Goal: Transaction & Acquisition: Purchase product/service

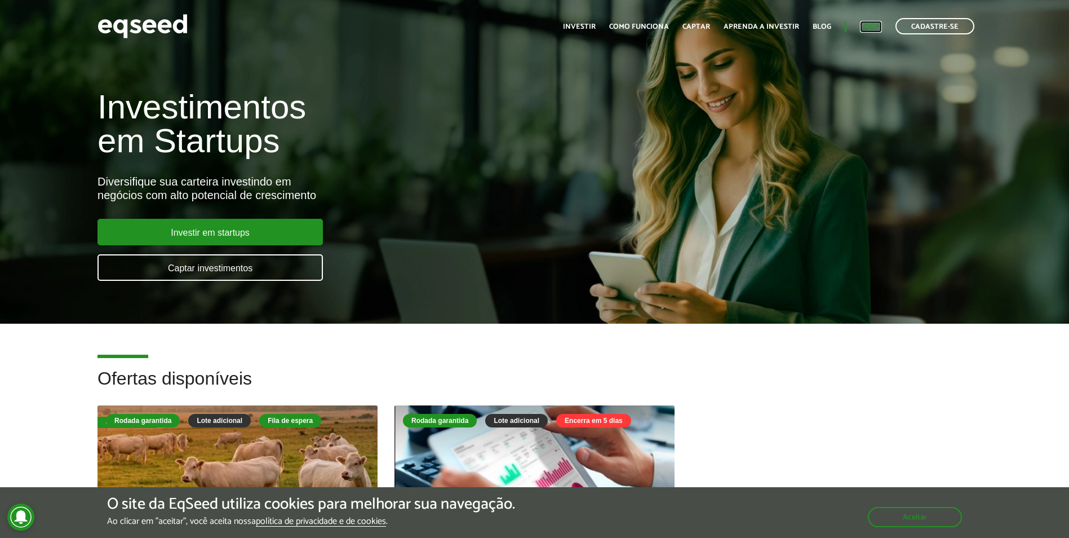
click at [876, 26] on link "Login" at bounding box center [871, 26] width 22 height 7
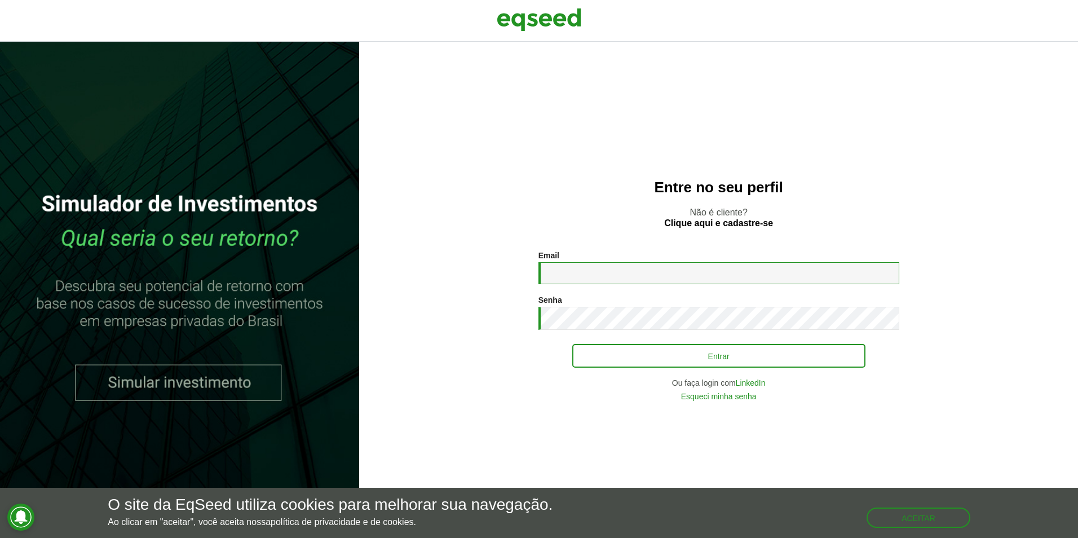
type input "**********"
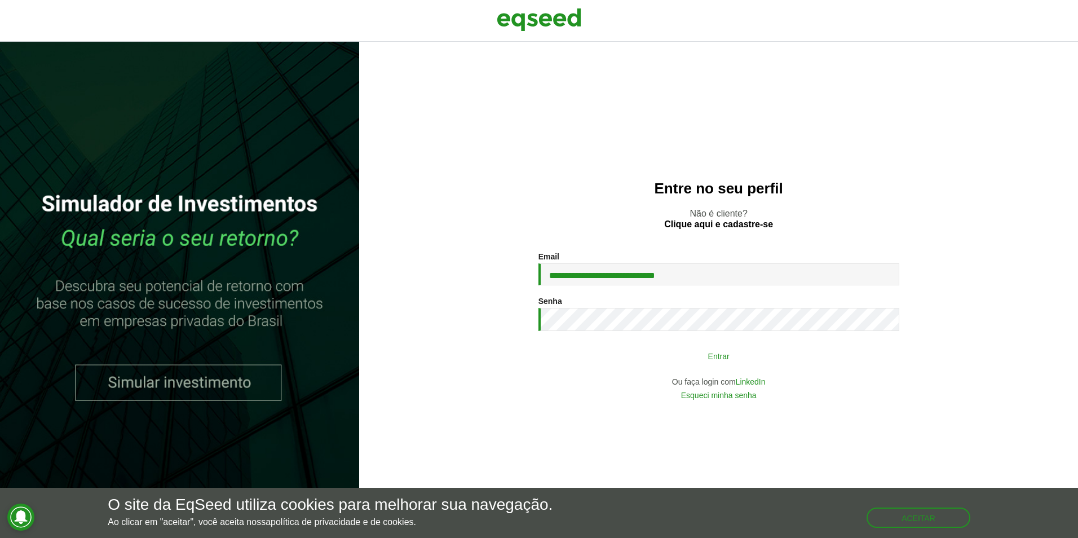
click at [728, 357] on button "Entrar" at bounding box center [718, 355] width 293 height 21
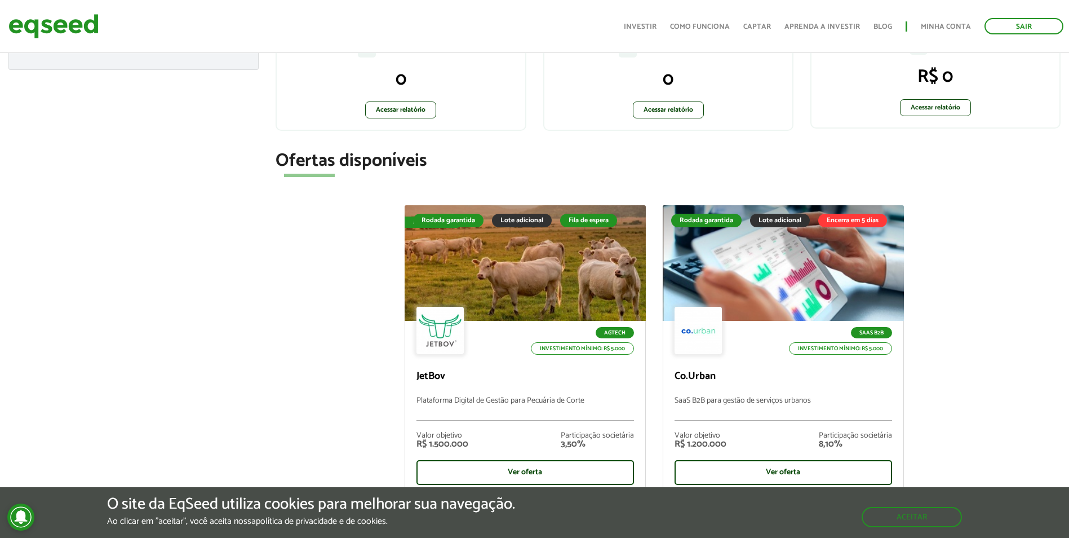
scroll to position [338, 0]
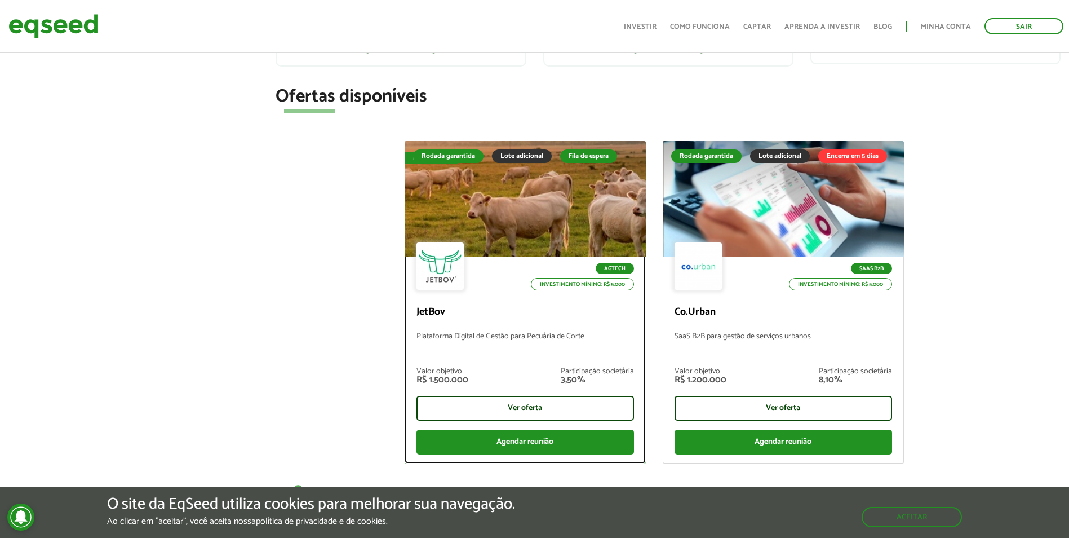
click at [597, 187] on div at bounding box center [525, 198] width 290 height 139
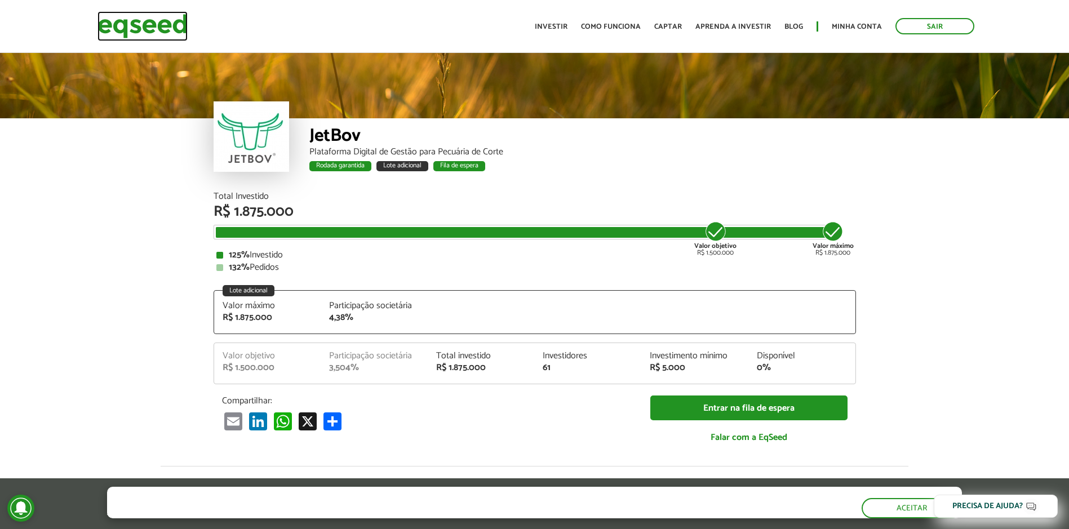
click at [118, 14] on img at bounding box center [142, 26] width 90 height 30
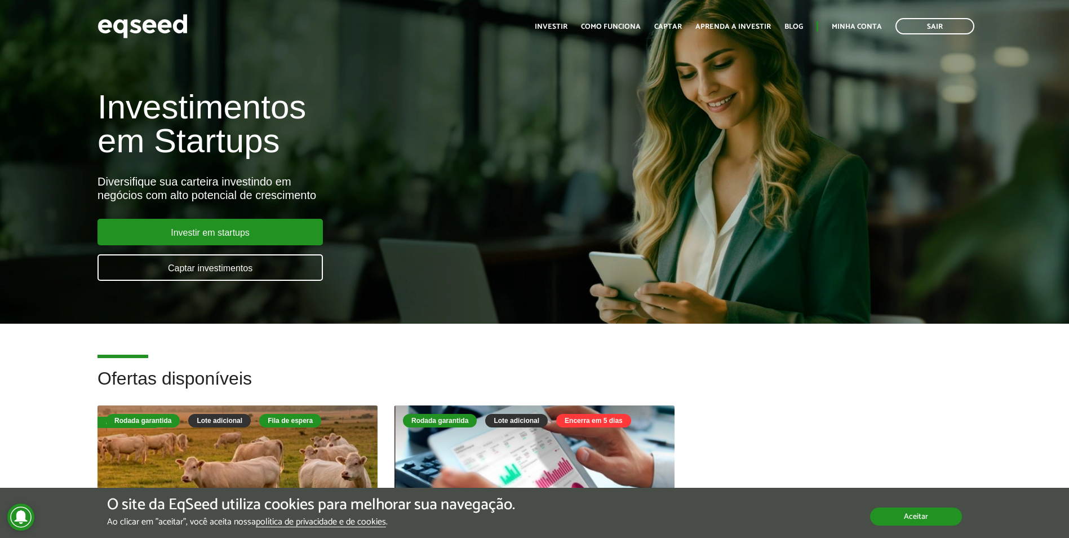
click at [903, 516] on button "Aceitar" at bounding box center [916, 516] width 92 height 18
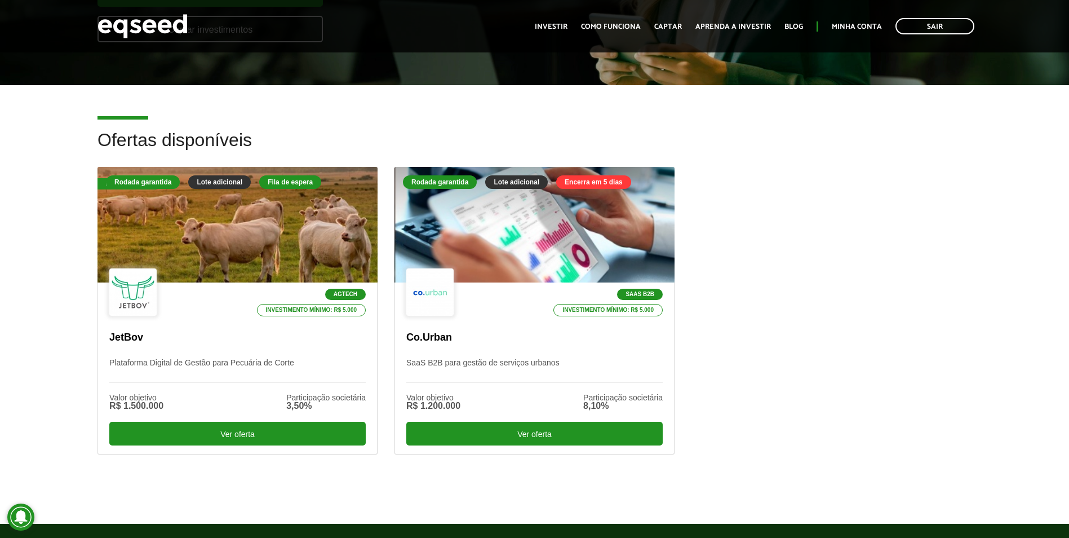
scroll to position [169, 0]
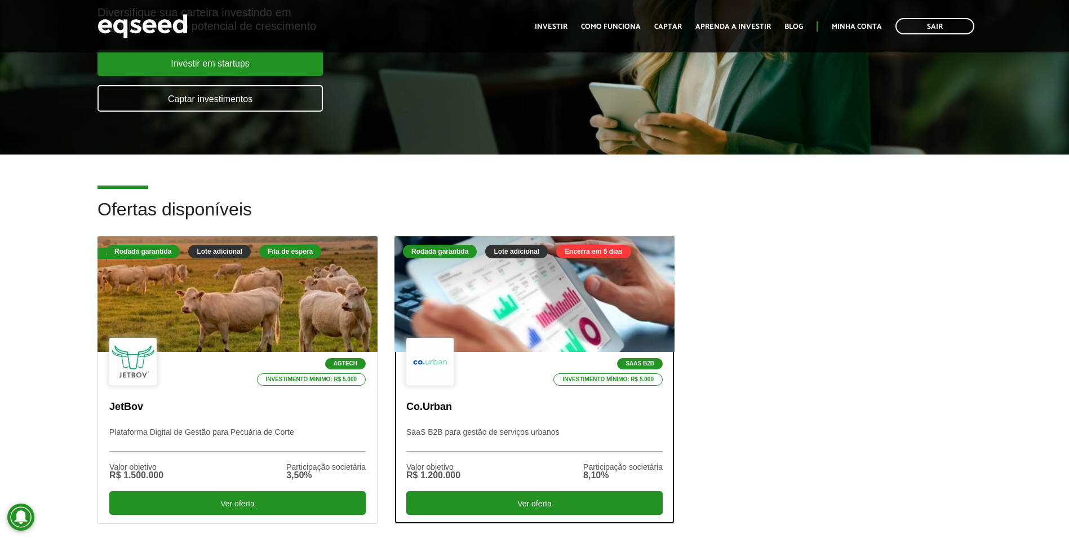
click at [546, 283] on div at bounding box center [534, 294] width 336 height 139
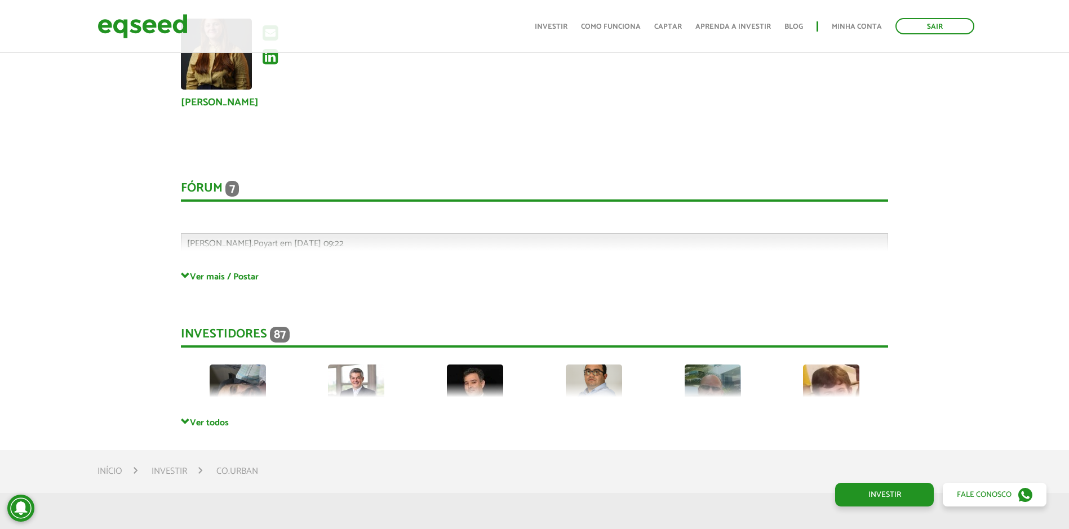
scroll to position [2649, 0]
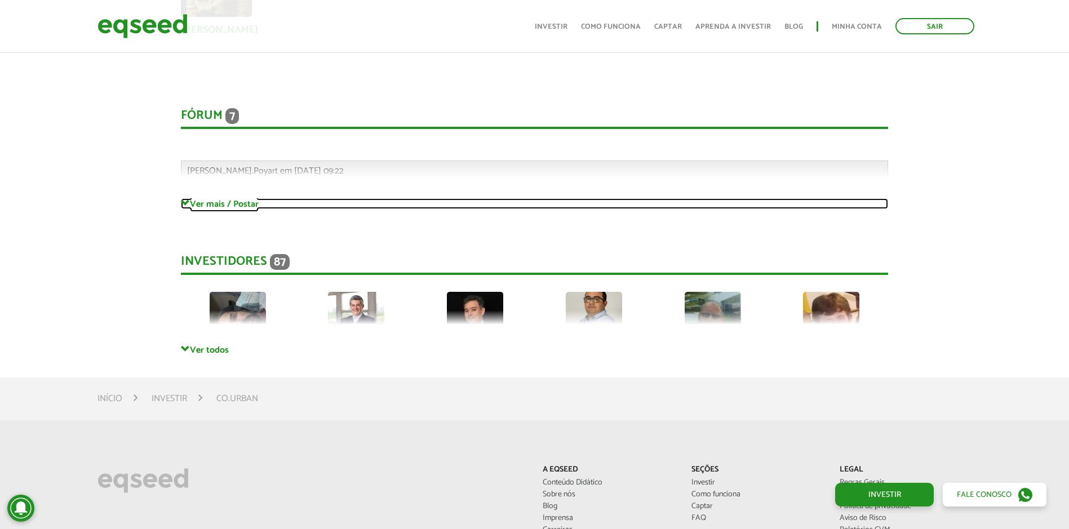
click at [183, 201] on span at bounding box center [185, 203] width 9 height 9
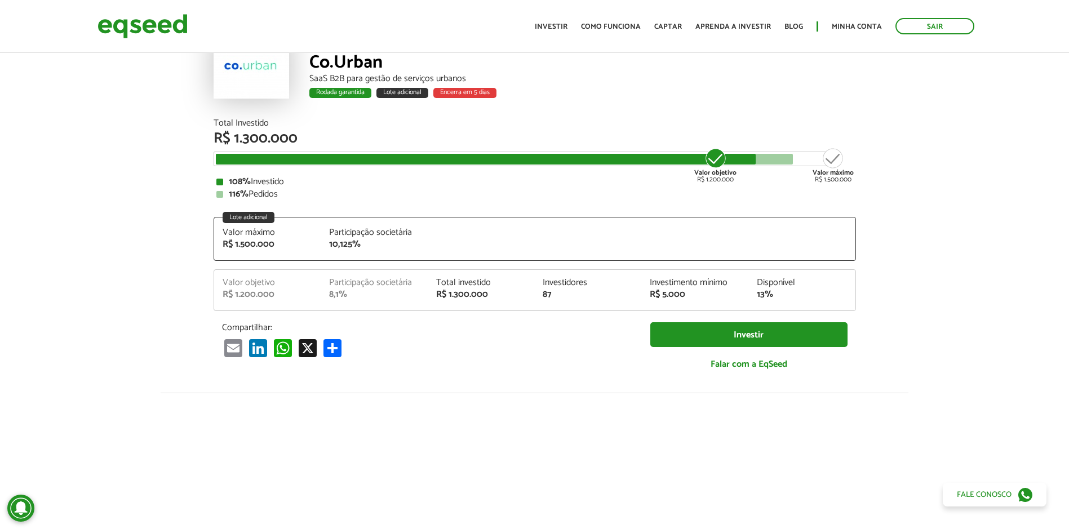
scroll to position [0, 0]
